Goal: Task Accomplishment & Management: Use online tool/utility

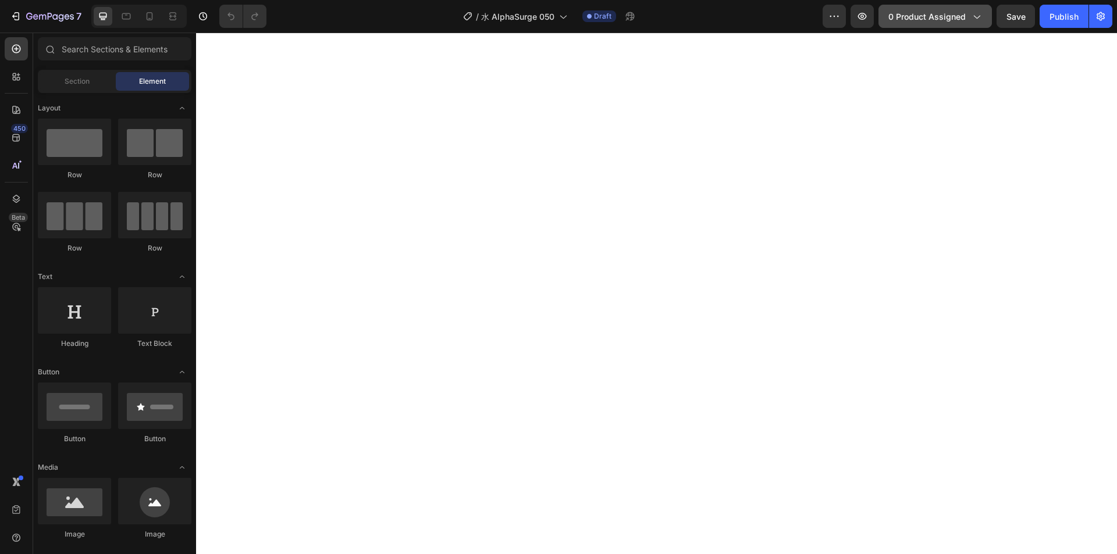
click at [917, 13] on span "0 product assigned" at bounding box center [926, 16] width 77 height 12
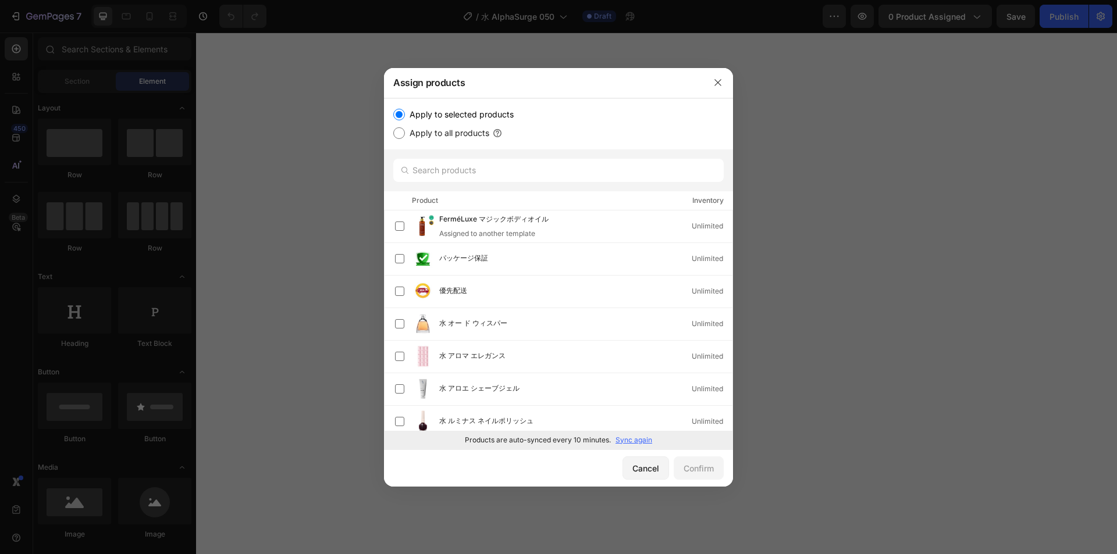
click at [622, 437] on p "Sync again" at bounding box center [633, 440] width 37 height 10
click at [455, 168] on input "text" at bounding box center [558, 170] width 330 height 23
paste input "水 リバイタライジングオイル"
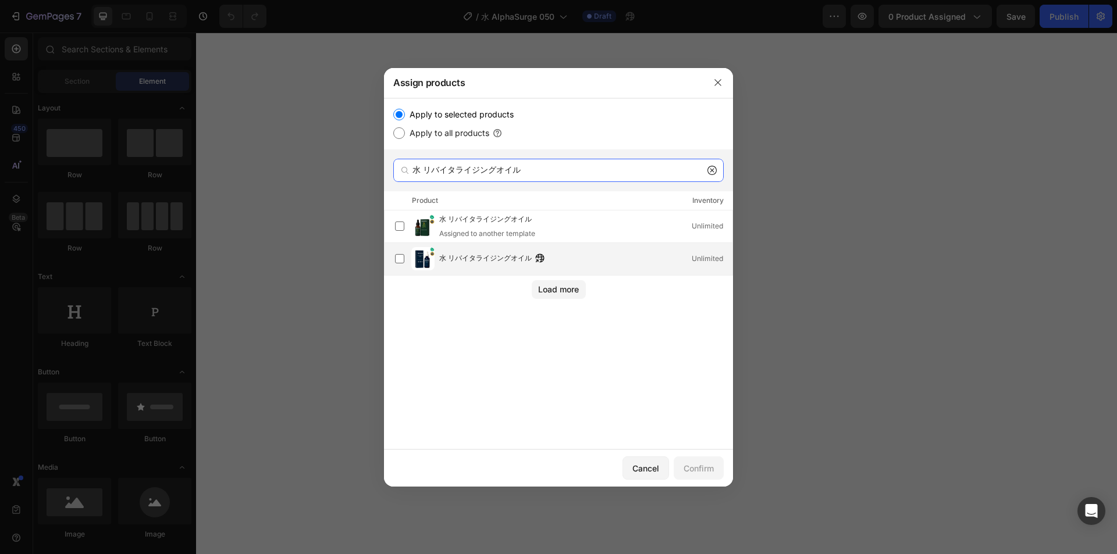
type input "水 リバイタライジングオイル"
click at [464, 257] on span "水 リバイタライジングオイル" at bounding box center [485, 258] width 92 height 13
click at [695, 467] on div "Confirm" at bounding box center [698, 468] width 30 height 12
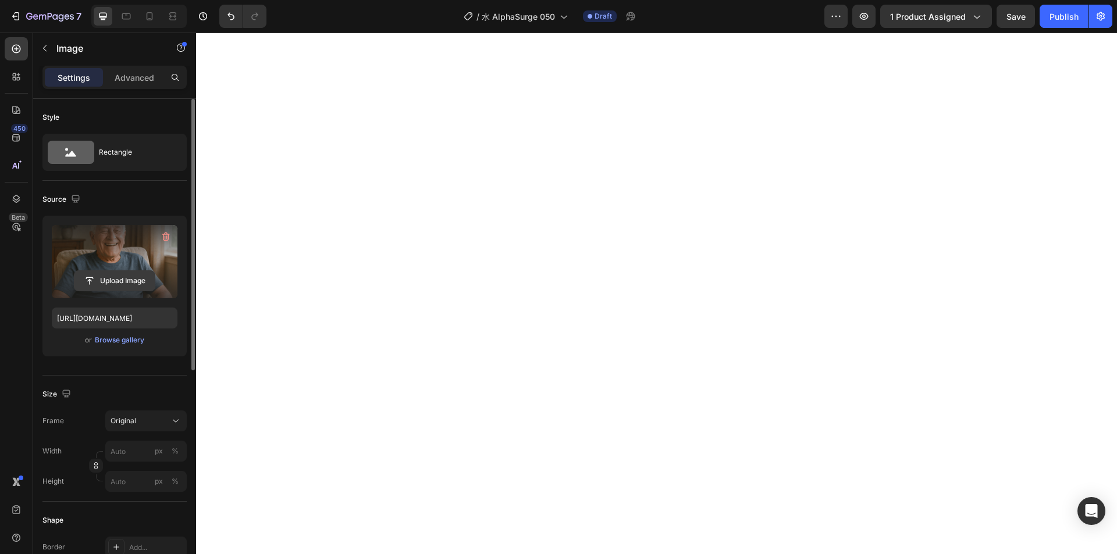
click at [115, 283] on input "file" at bounding box center [114, 281] width 80 height 20
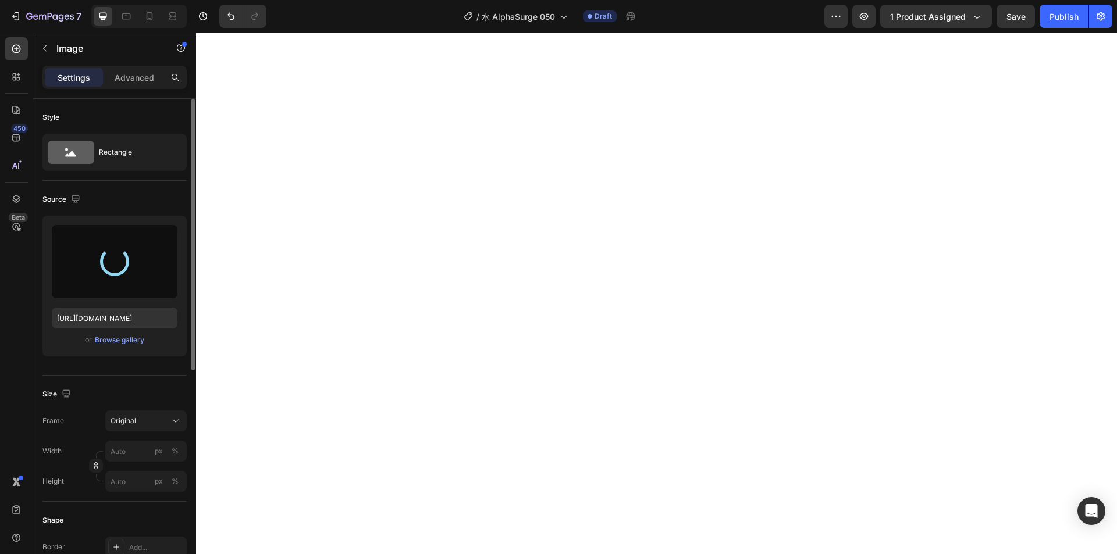
type input "[URL][DOMAIN_NAME]"
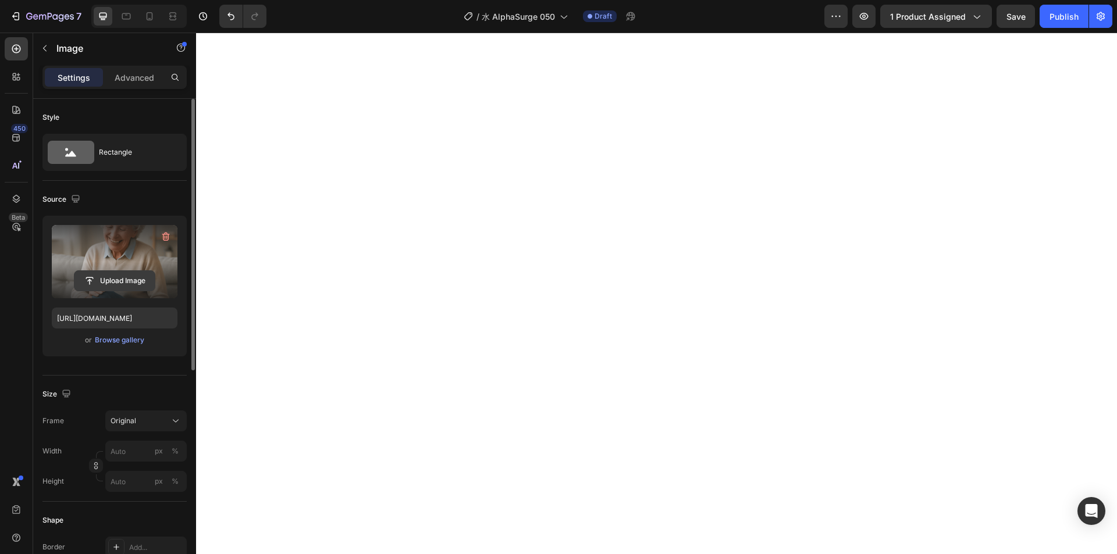
click at [109, 276] on input "file" at bounding box center [114, 281] width 80 height 20
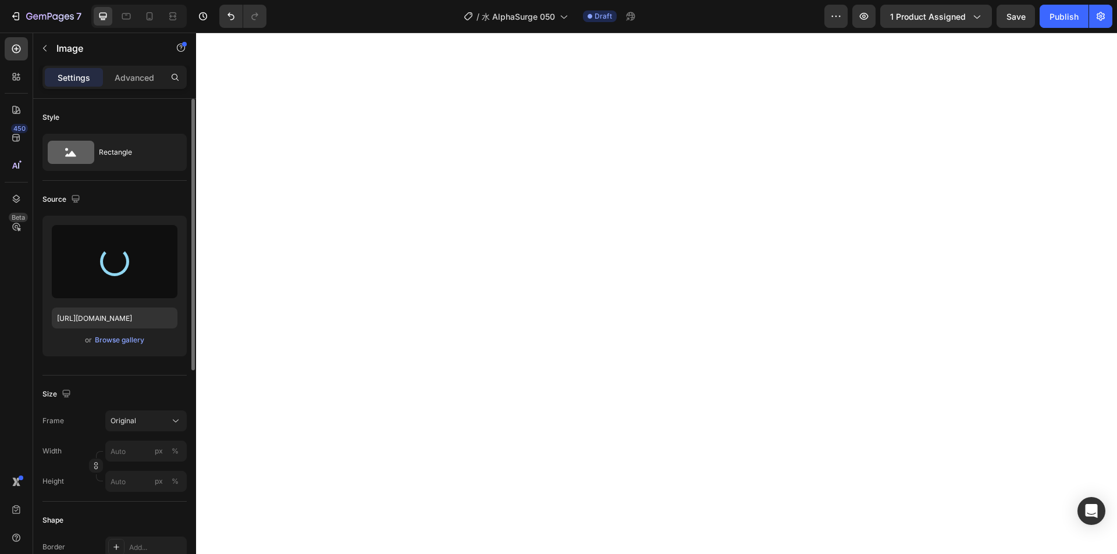
type input "[URL][DOMAIN_NAME]"
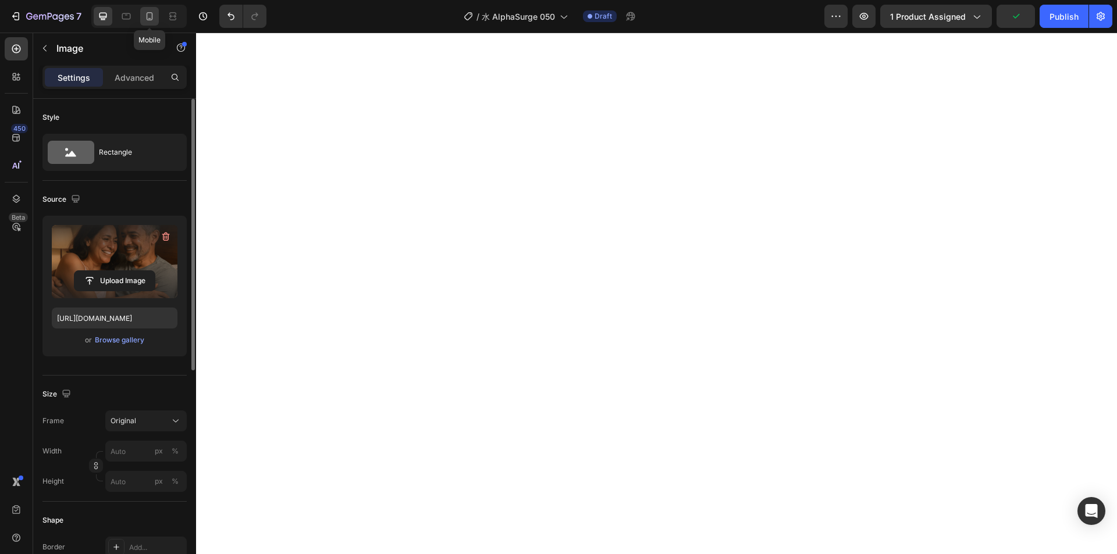
click at [145, 19] on icon at bounding box center [150, 16] width 12 height 12
click at [96, 16] on div at bounding box center [103, 16] width 19 height 19
click at [1067, 18] on div "Publish" at bounding box center [1063, 16] width 29 height 12
